Goal: Task Accomplishment & Management: Use online tool/utility

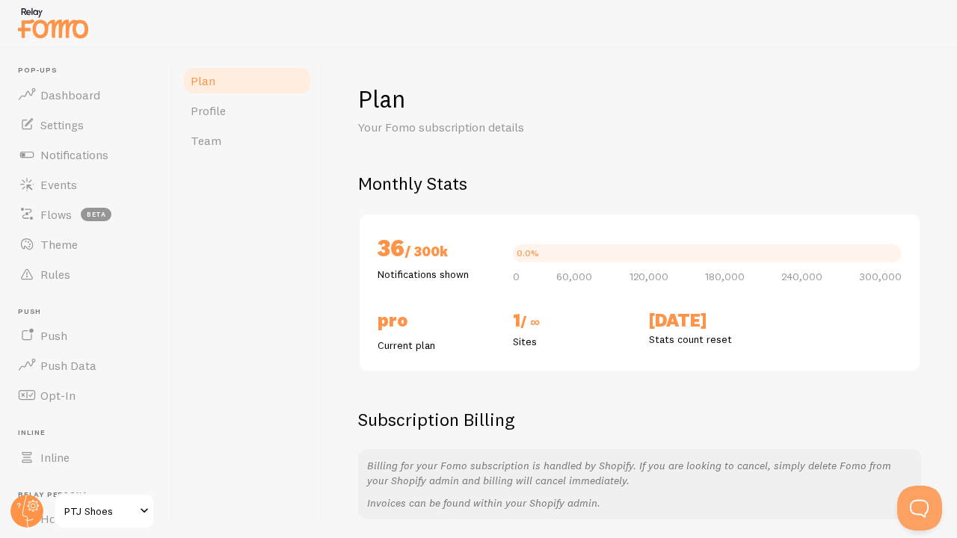
click at [664, 66] on div "Plan Your Fomo subscription details Monthly Stats 36 / 300k Notifications shown…" at bounding box center [639, 293] width 634 height 490
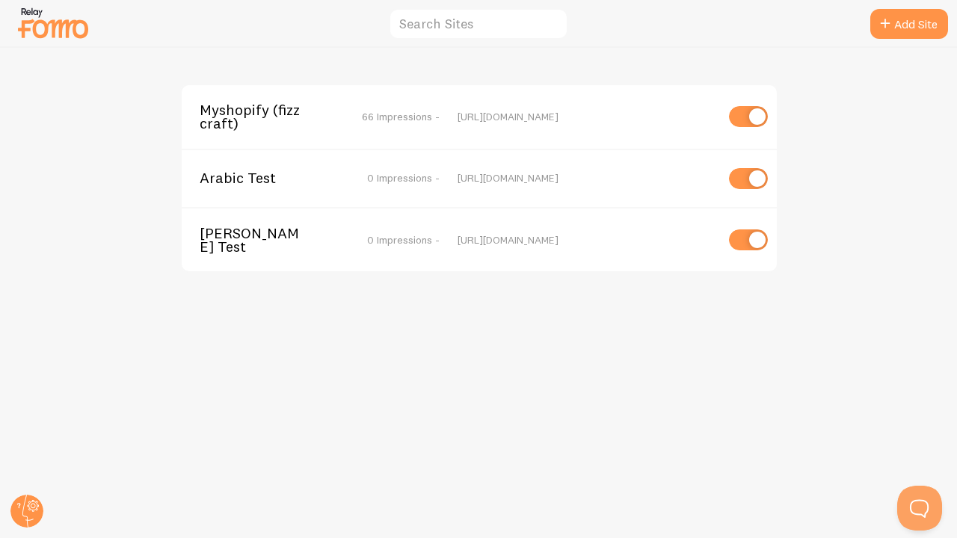
click at [278, 108] on span "Myshopify (fizzcraft)" at bounding box center [260, 117] width 120 height 28
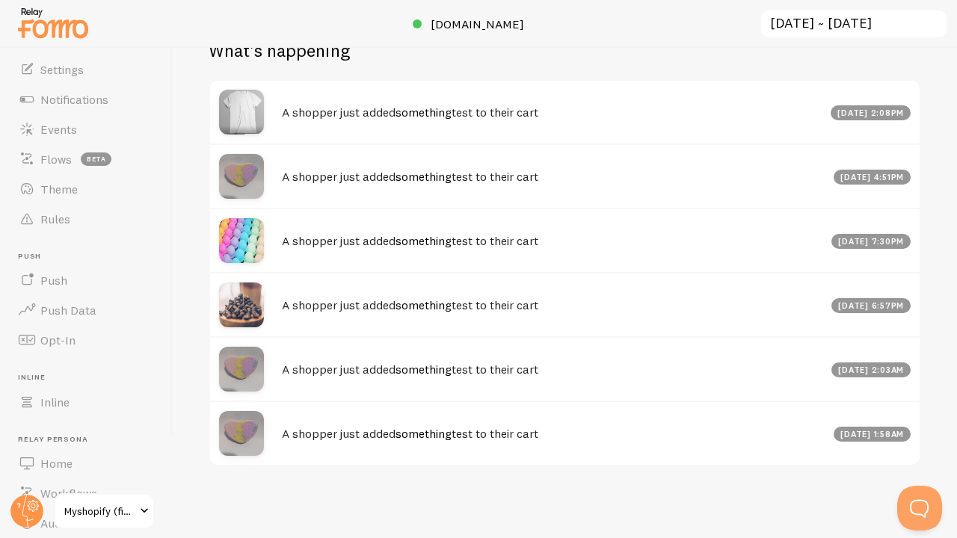
scroll to position [87, 0]
click at [62, 399] on span "Inline" at bounding box center [54, 400] width 29 height 15
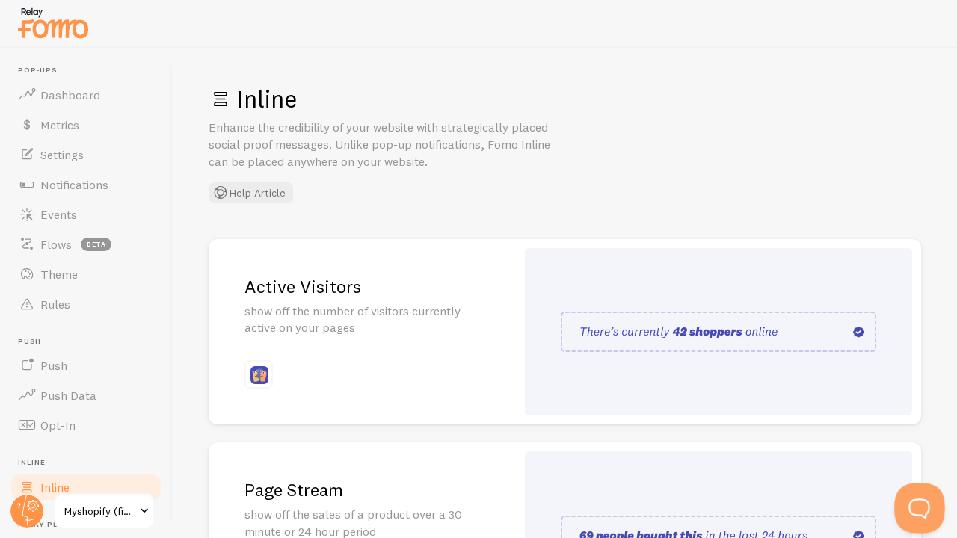
click at [911, 506] on button "Open Beacon popover" at bounding box center [916, 505] width 45 height 45
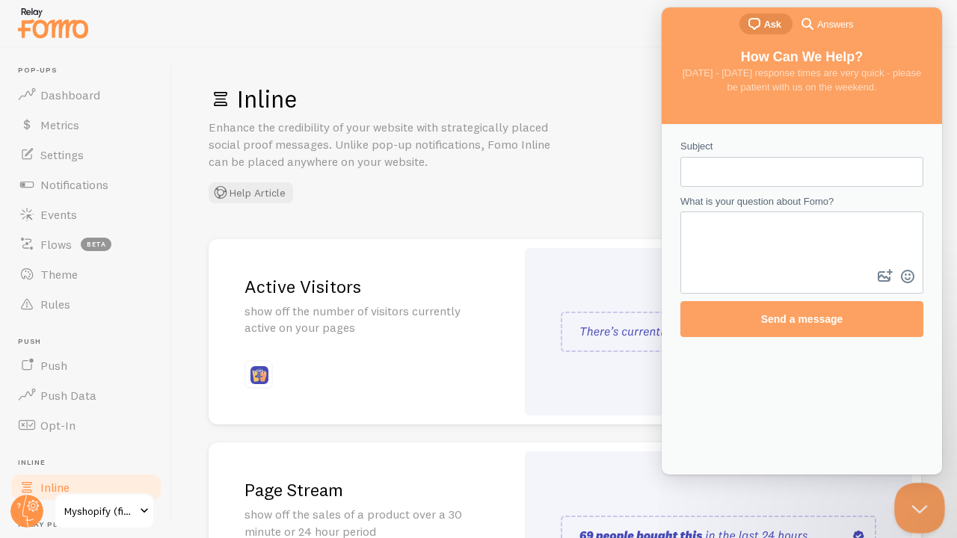
click at [911, 507] on button "Close Beacon popover" at bounding box center [916, 505] width 45 height 45
